Goal: Task Accomplishment & Management: Use online tool/utility

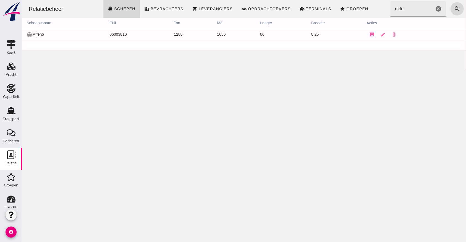
click input "mife"
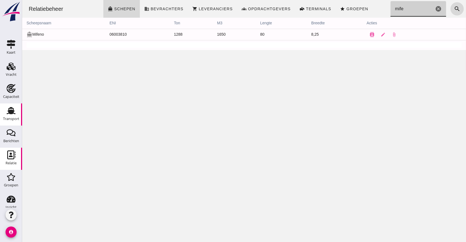
click at [10, 110] on use at bounding box center [11, 110] width 9 height 7
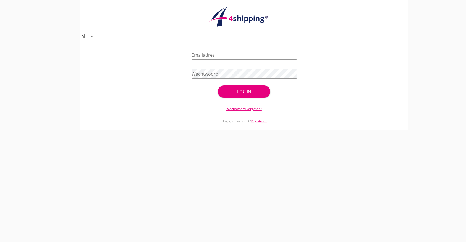
type input "[PERSON_NAME][EMAIL_ADDRESS][DOMAIN_NAME]"
click at [240, 90] on div "Log in" at bounding box center [244, 91] width 35 height 6
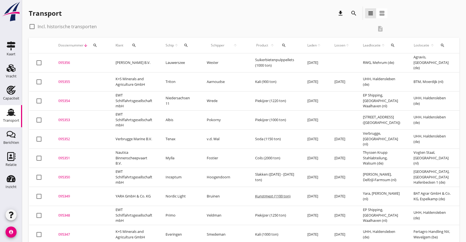
click at [189, 44] on div "search" at bounding box center [186, 45] width 10 height 4
click at [194, 59] on input "Zoek op (scheeps)naam" at bounding box center [212, 61] width 58 height 9
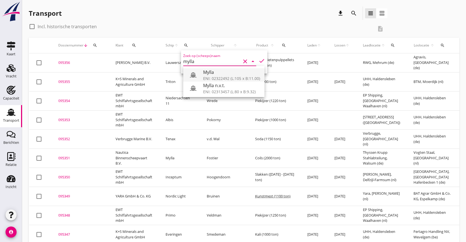
click at [235, 75] on div "Mylla" at bounding box center [231, 72] width 57 height 7
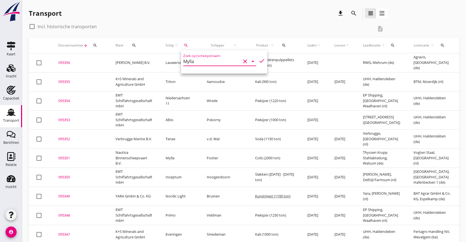
click at [259, 61] on icon "check" at bounding box center [262, 61] width 7 height 7
type input "Mylla"
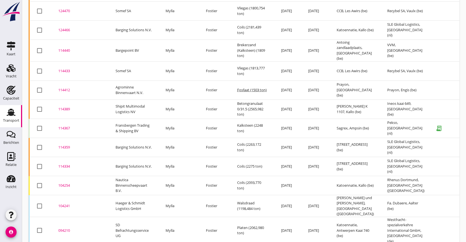
scroll to position [347, 0]
